Goal: Task Accomplishment & Management: Manage account settings

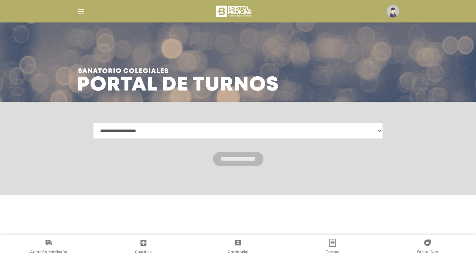
click at [80, 12] on img "button" at bounding box center [81, 11] width 8 height 8
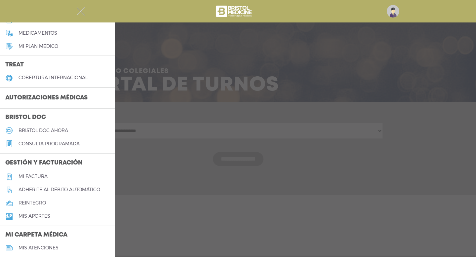
scroll to position [113, 0]
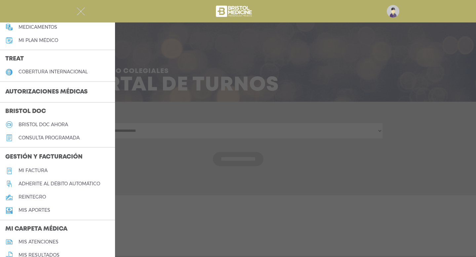
click at [41, 170] on h5 "Mi factura" at bounding box center [33, 171] width 29 height 6
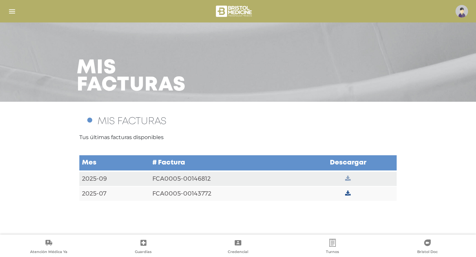
click at [346, 177] on icon at bounding box center [348, 179] width 6 height 6
